Goal: Task Accomplishment & Management: Manage account settings

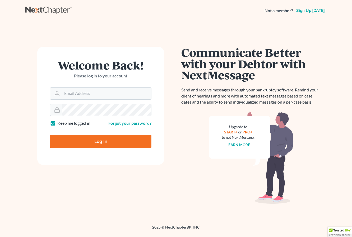
type input "[EMAIL_ADDRESS][DOMAIN_NAME]"
click at [82, 142] on input "Log In" at bounding box center [101, 141] width 102 height 13
type input "Thinking..."
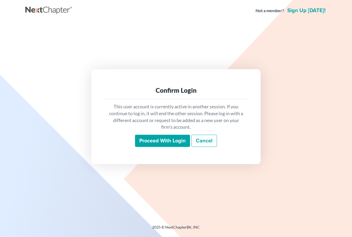
click at [167, 142] on input "Proceed with login" at bounding box center [162, 141] width 55 height 12
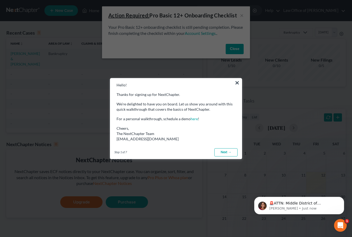
click at [237, 84] on button "×" at bounding box center [237, 83] width 5 height 8
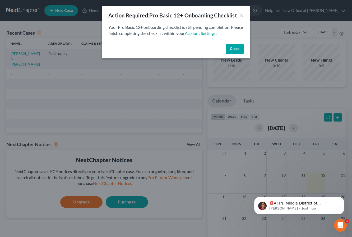
click at [237, 50] on button "Close" at bounding box center [235, 49] width 18 height 11
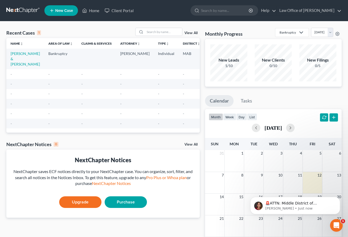
click at [228, 61] on div "New Leads" at bounding box center [229, 60] width 37 height 6
click at [112, 10] on link "Client Portal" at bounding box center [119, 11] width 34 height 10
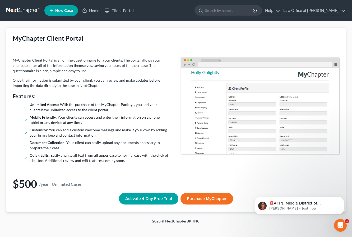
click at [150, 196] on button "Activate 4-Day Free Trial" at bounding box center [149, 199] width 60 height 12
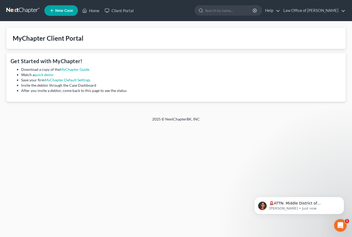
click at [151, 115] on div "MyChapter Client Portal Get Started with MyChapter! Download a copy of the MyCh…" at bounding box center [176, 68] width 352 height 95
click at [85, 80] on link "MyChapter Default Settings" at bounding box center [68, 80] width 46 height 4
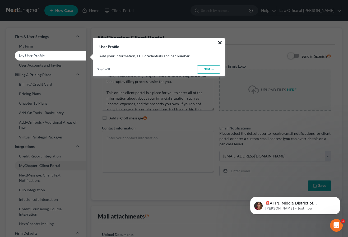
click at [219, 43] on button "×" at bounding box center [220, 42] width 5 height 8
click at [221, 42] on button "×" at bounding box center [220, 42] width 5 height 8
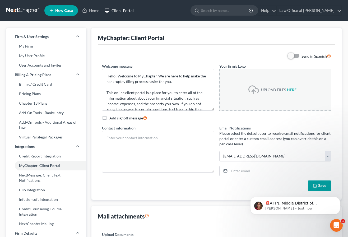
click at [116, 10] on link "Client Portal" at bounding box center [119, 11] width 34 height 10
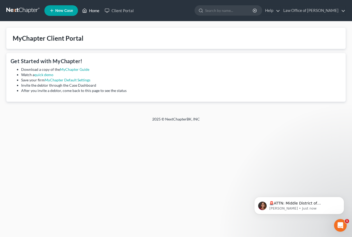
click at [91, 9] on link "Home" at bounding box center [91, 11] width 22 height 10
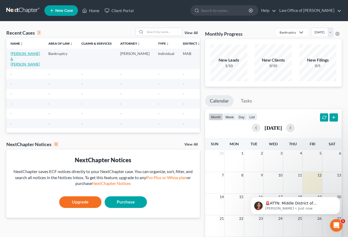
click at [17, 55] on link "[PERSON_NAME] & [PERSON_NAME]" at bounding box center [25, 58] width 29 height 15
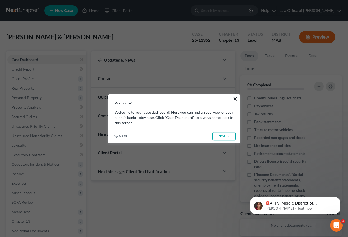
click at [234, 98] on button "×" at bounding box center [235, 99] width 5 height 8
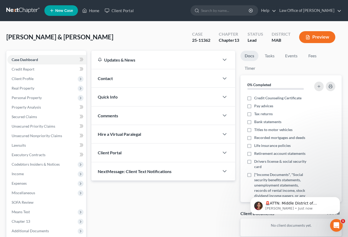
click at [208, 88] on div "Quick Info" at bounding box center [156, 97] width 128 height 18
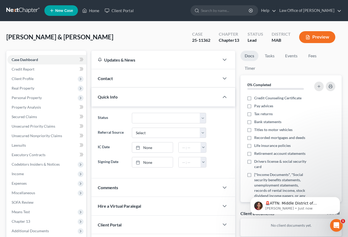
click at [212, 81] on div "Contact" at bounding box center [156, 78] width 128 height 18
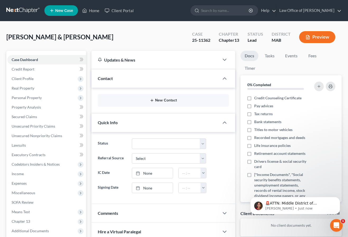
click at [180, 101] on button "New Contact" at bounding box center [163, 100] width 123 height 4
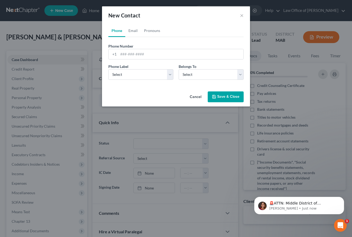
click at [197, 95] on button "Cancel" at bounding box center [196, 97] width 20 height 11
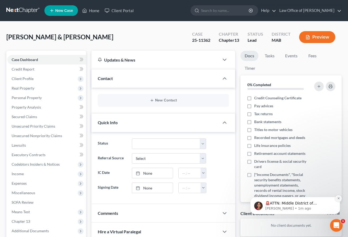
click at [339, 197] on button "Dismiss notification" at bounding box center [338, 198] width 7 height 7
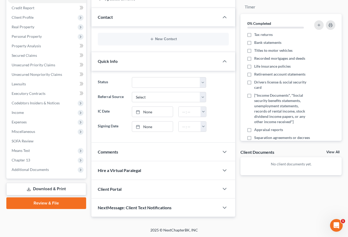
scroll to position [60, 0]
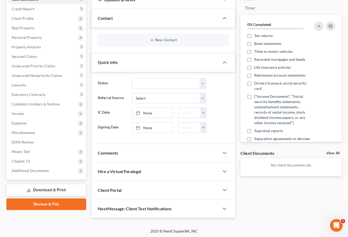
click at [201, 209] on div "NextMessage: Client Text Notifications" at bounding box center [156, 209] width 128 height 18
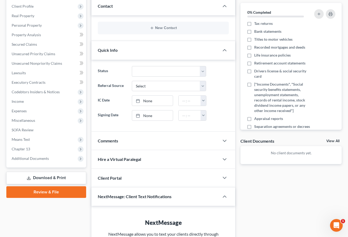
scroll to position [0, 0]
